Goal: Task Accomplishment & Management: Use online tool/utility

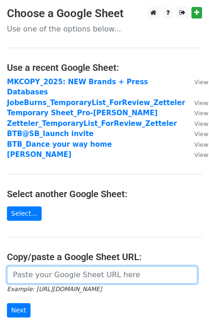
click at [66, 266] on input "url" at bounding box center [102, 275] width 190 height 18
paste input "[URL][DOMAIN_NAME]"
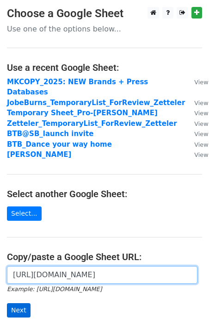
type input "[URL][DOMAIN_NAME]"
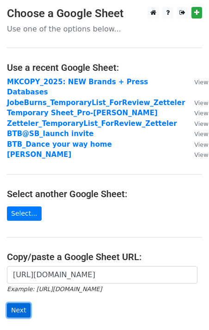
click at [16, 303] on input "Next" at bounding box center [19, 310] width 24 height 14
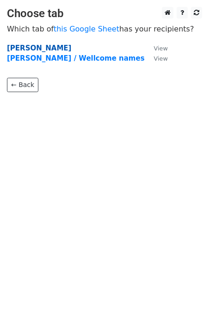
click at [21, 49] on strong "Isabelle" at bounding box center [39, 48] width 64 height 8
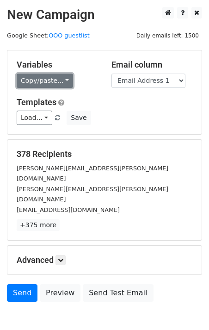
click at [45, 82] on link "Copy/paste..." at bounding box center [45, 81] width 56 height 14
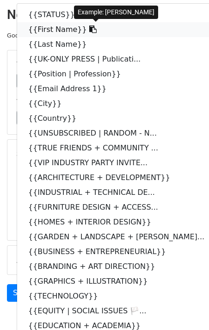
click at [43, 33] on link "{{First Name}}" at bounding box center [121, 29] width 208 height 15
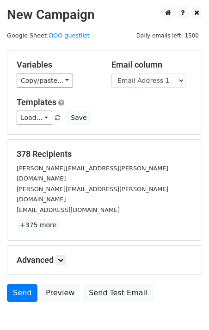
scroll to position [1, 0]
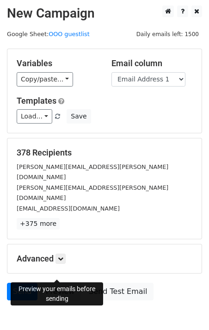
click at [64, 283] on link "Preview" at bounding box center [60, 292] width 41 height 18
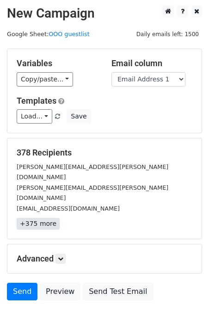
click at [17, 218] on link "+375 more" at bounding box center [38, 224] width 43 height 12
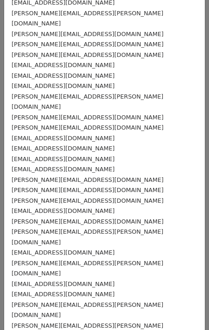
scroll to position [0, 0]
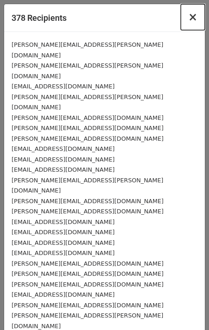
click at [196, 16] on span "×" at bounding box center [192, 17] width 9 height 13
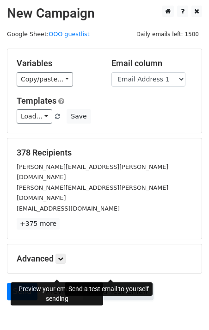
click at [118, 283] on link "Send Test Email" at bounding box center [118, 292] width 70 height 18
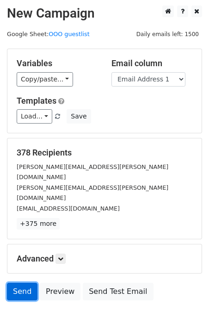
click at [22, 283] on link "Send" at bounding box center [22, 292] width 31 height 18
